Goal: Information Seeking & Learning: Learn about a topic

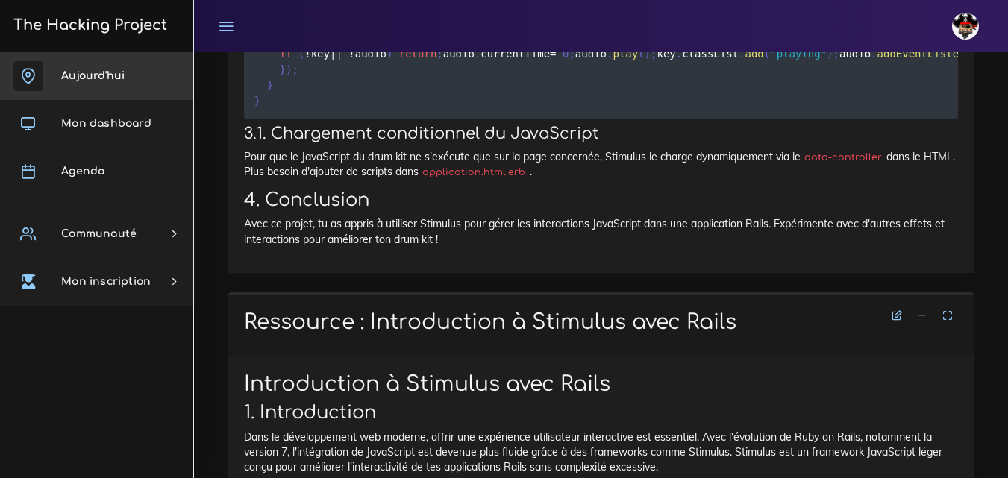
scroll to position [4926, 0]
click at [87, 70] on span "Aujourd'hui" at bounding box center [92, 75] width 63 height 11
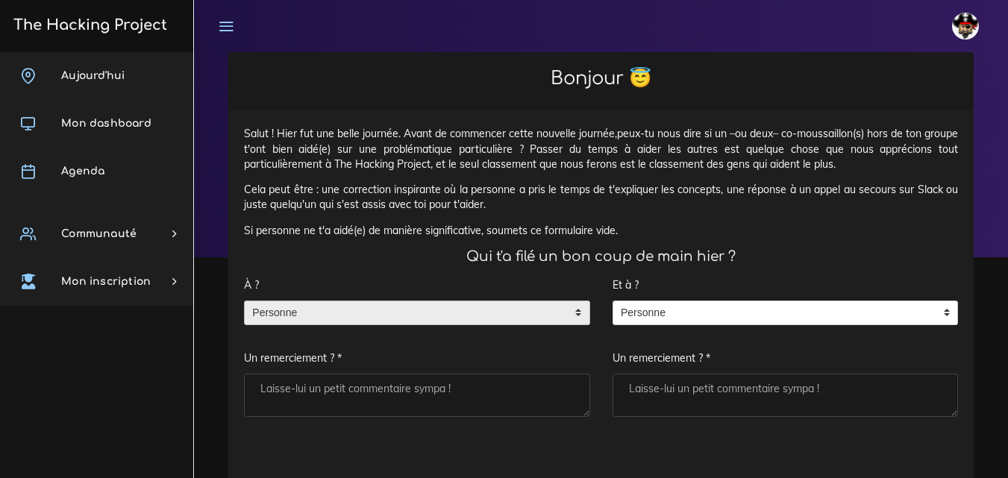
click at [370, 306] on span "Personne" at bounding box center [406, 314] width 322 height 24
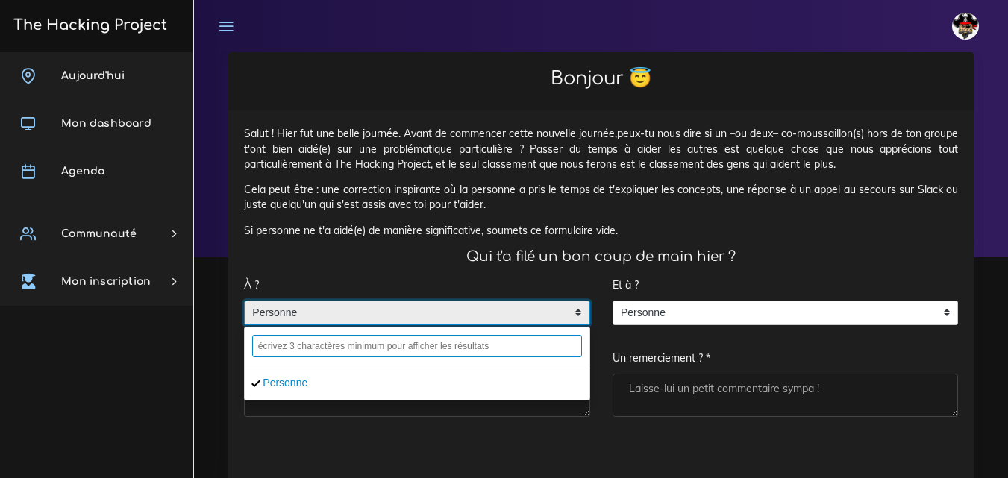
click at [372, 352] on input "text" at bounding box center [417, 346] width 330 height 22
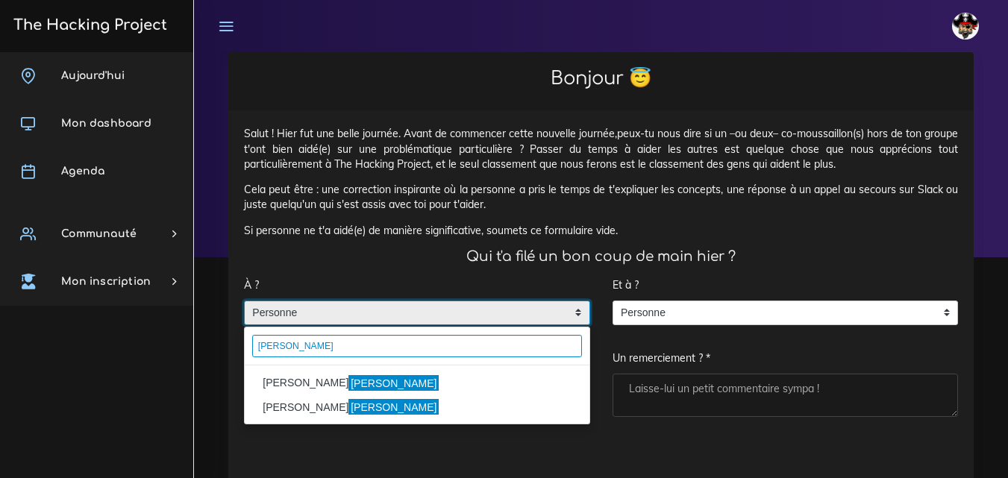
type input "lilian"
click at [291, 374] on li "MULLER Lilian" at bounding box center [417, 384] width 345 height 24
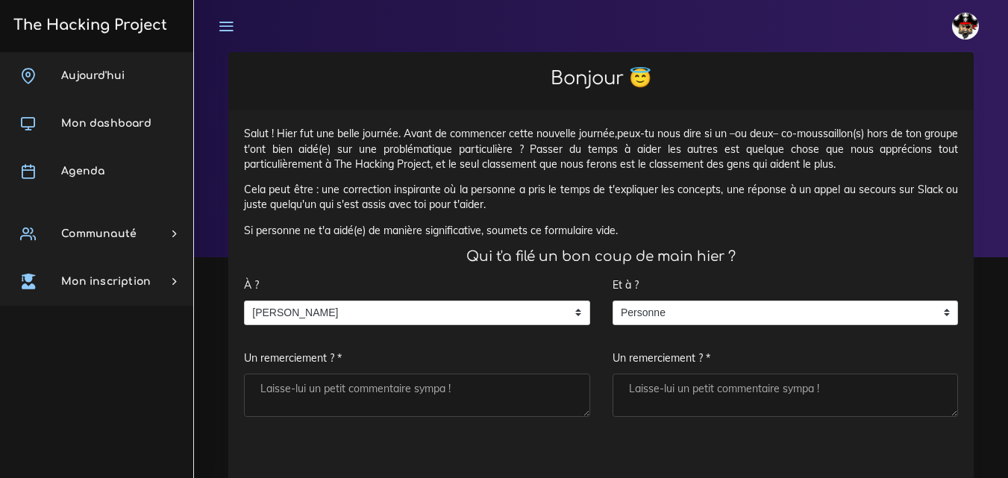
click at [291, 381] on textarea "Un remerciement ? *" at bounding box center [417, 395] width 346 height 43
type textarea "Merci"
click at [669, 392] on textarea "Un remerciement ? *" at bounding box center [786, 395] width 346 height 43
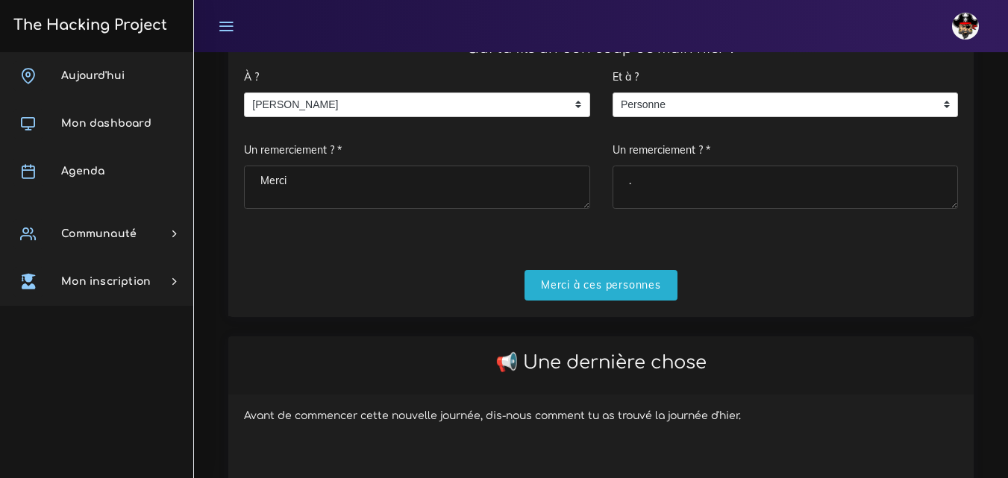
scroll to position [224, 0]
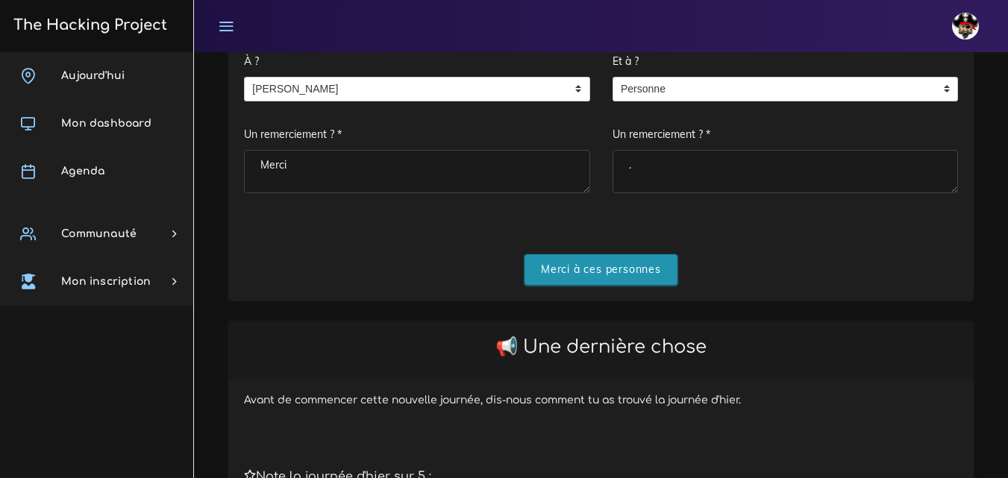
type textarea "."
click at [593, 274] on input "Merci à ces personnes" at bounding box center [601, 270] width 153 height 31
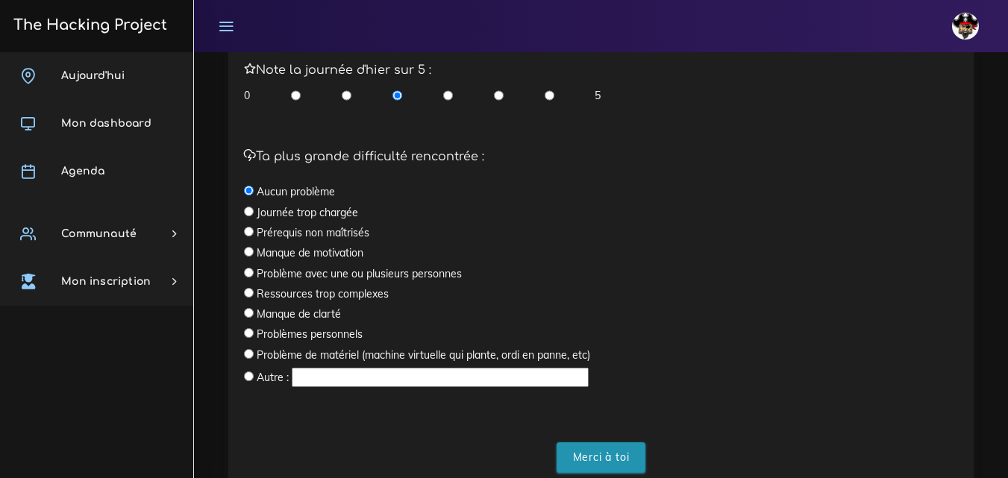
click at [611, 453] on input "Merci à toi" at bounding box center [602, 458] width 90 height 31
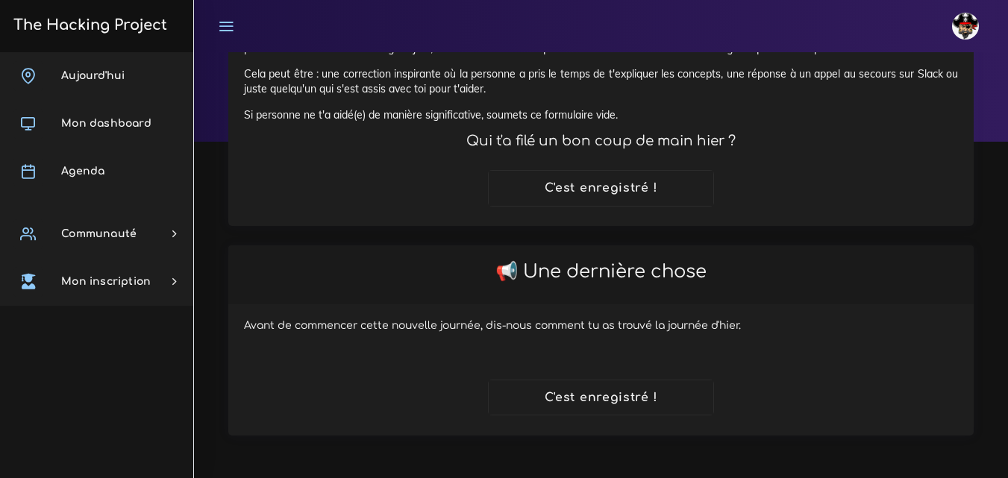
scroll to position [116, 0]
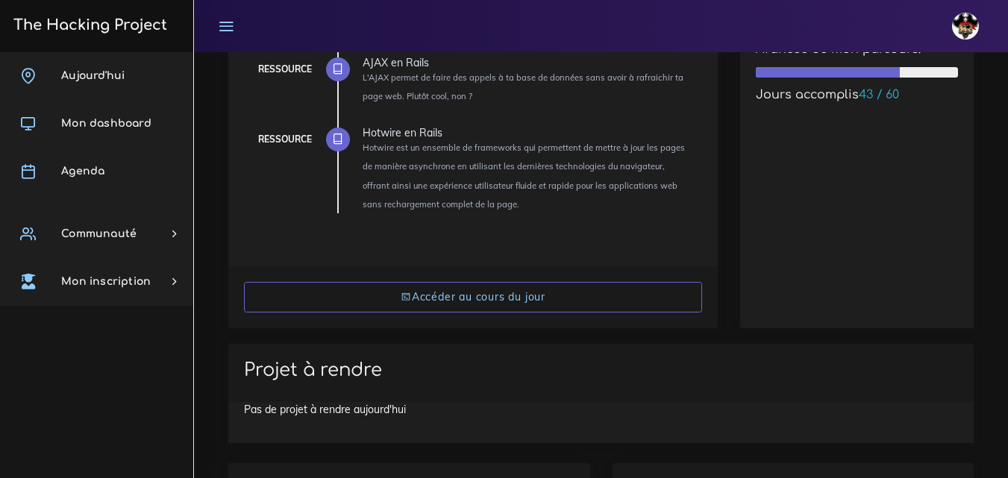
scroll to position [373, 0]
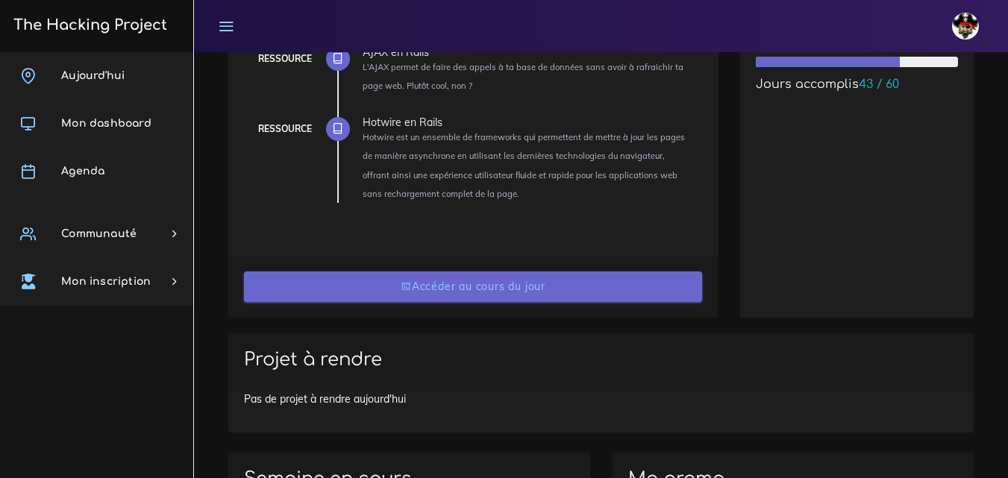
click at [455, 279] on link "Accéder au cours du jour" at bounding box center [473, 287] width 458 height 31
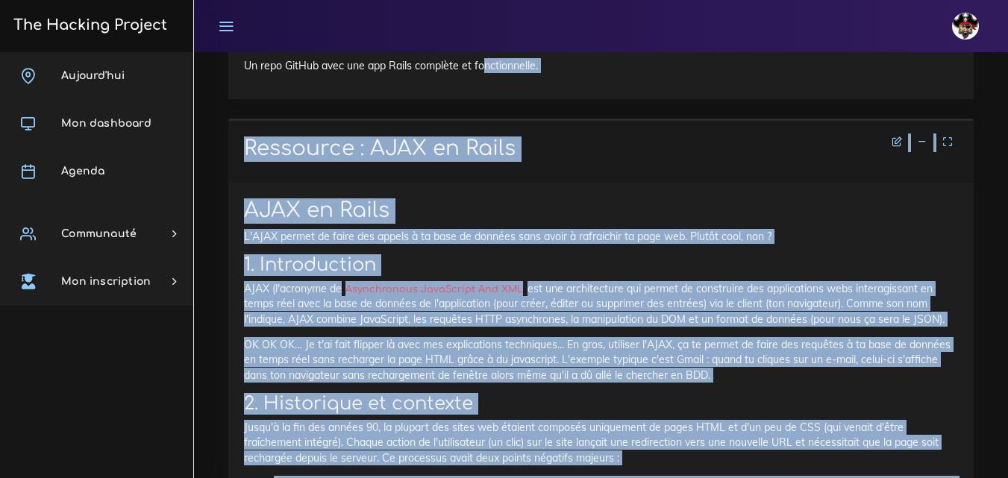
scroll to position [2553, 0]
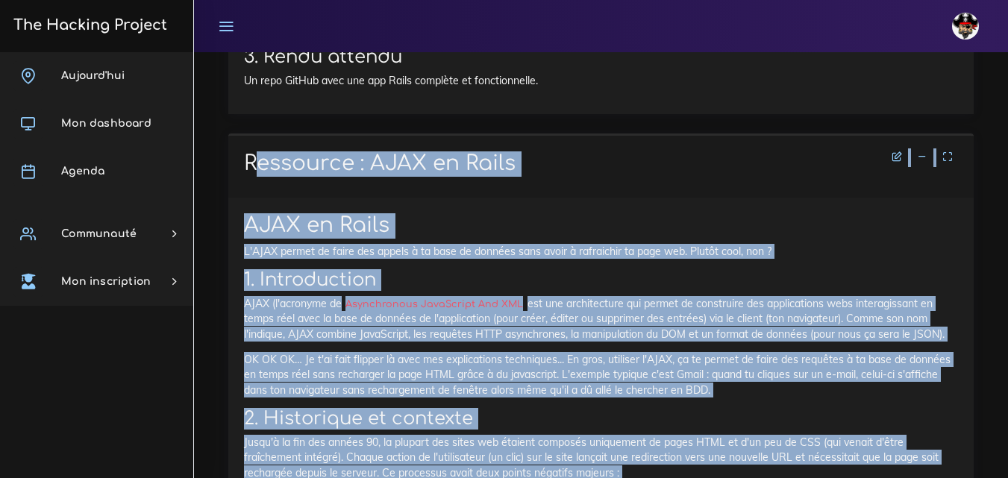
drag, startPoint x: 933, startPoint y: 318, endPoint x: 215, endPoint y: 152, distance: 737.1
copy div "Loremipsu : DOLO si Ametc ADIP el Seddo E'TEMP incidi ut labor etd magnaa e ad …"
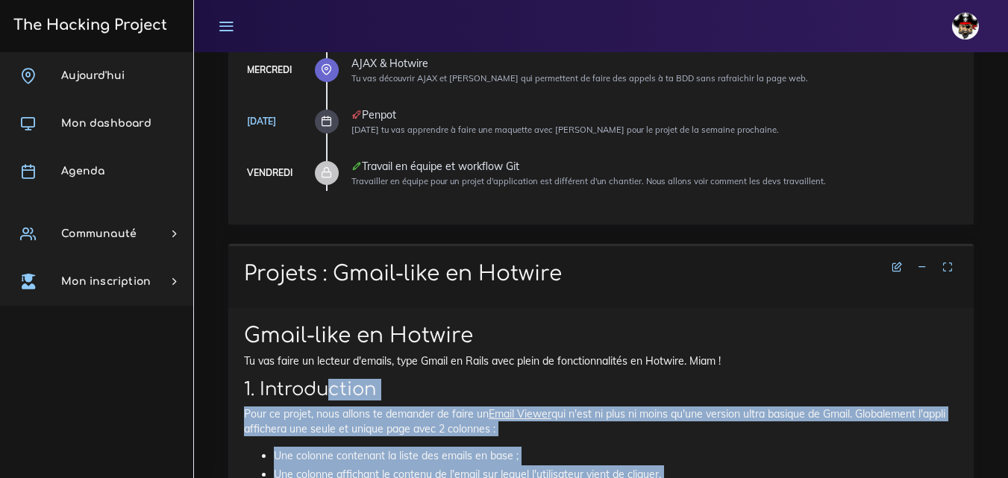
scroll to position [340, 0]
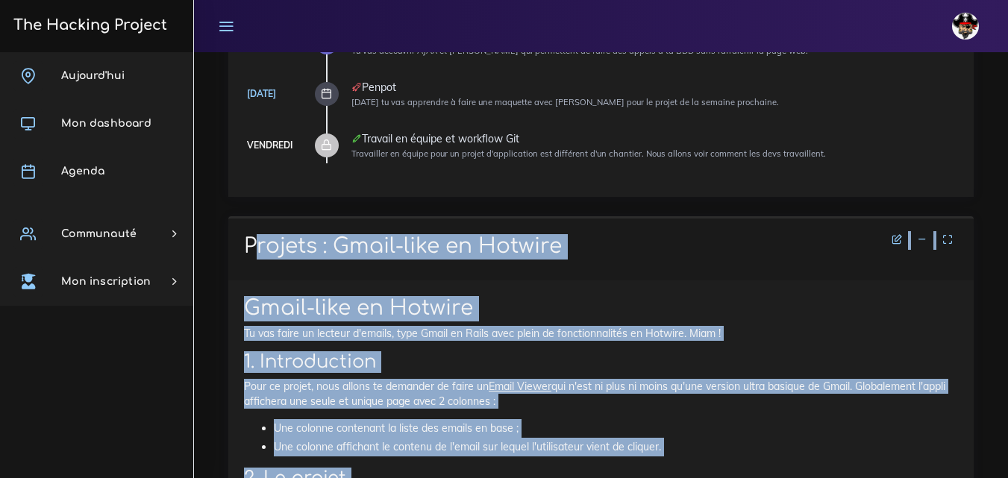
drag, startPoint x: 678, startPoint y: 177, endPoint x: 238, endPoint y: 243, distance: 445.3
copy div "Loremip : Dolor-sita co Adipisc Elits-doei te Incidid Ut lab etdol ma aliquae a…"
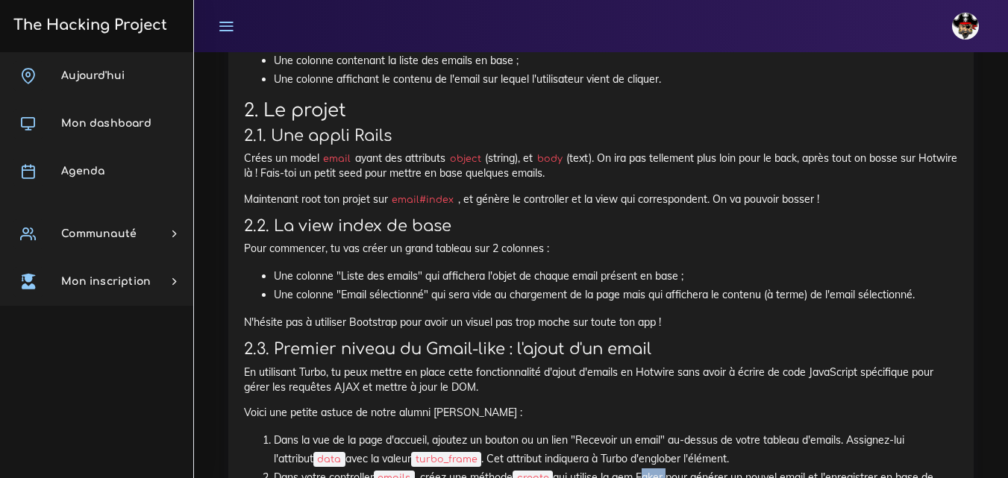
scroll to position [782, 0]
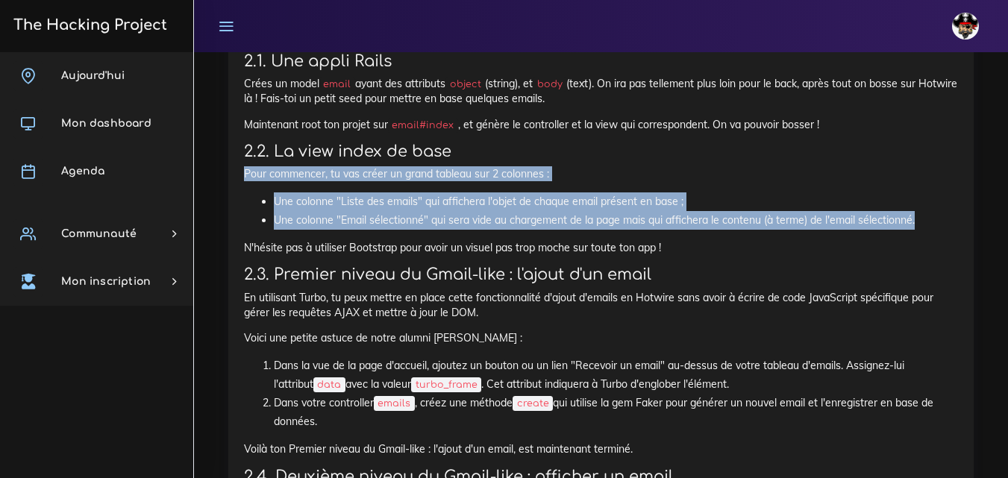
drag, startPoint x: 239, startPoint y: 157, endPoint x: 919, endPoint y: 208, distance: 681.9
copy div "Pour commencer, tu vas créer un grand tableau sur 2 colonnes : Une colonne "Lis…"
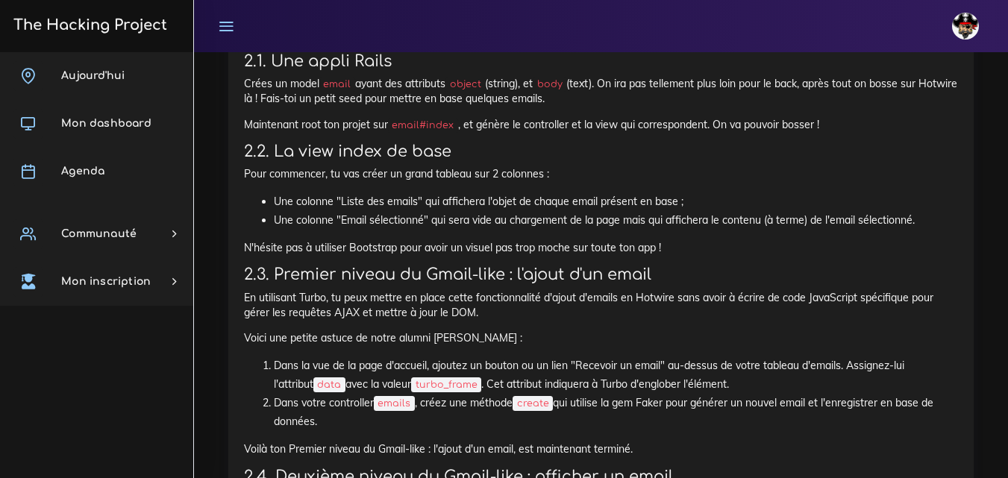
click at [522, 266] on h3 "2.3. Premier niveau du Gmail-like : l'ajout d'un email" at bounding box center [601, 275] width 714 height 19
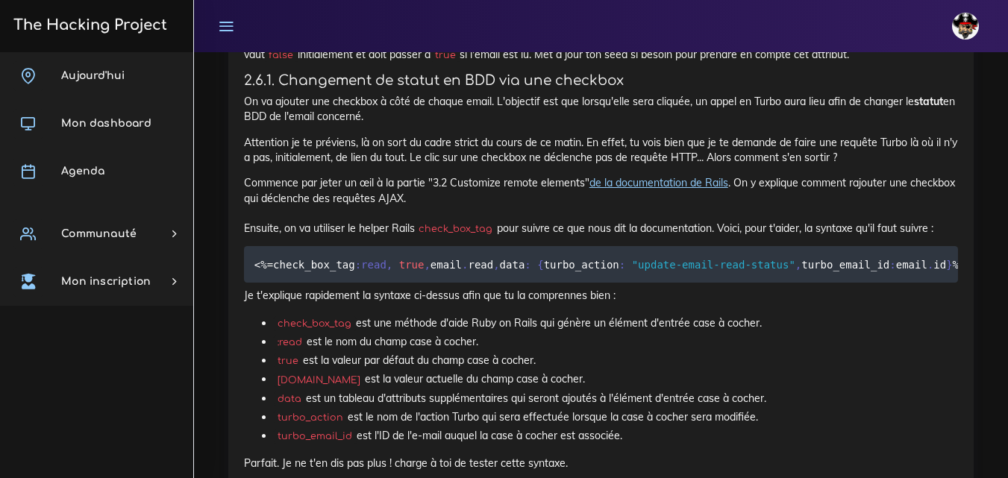
scroll to position [1678, 0]
